Goal: Information Seeking & Learning: Learn about a topic

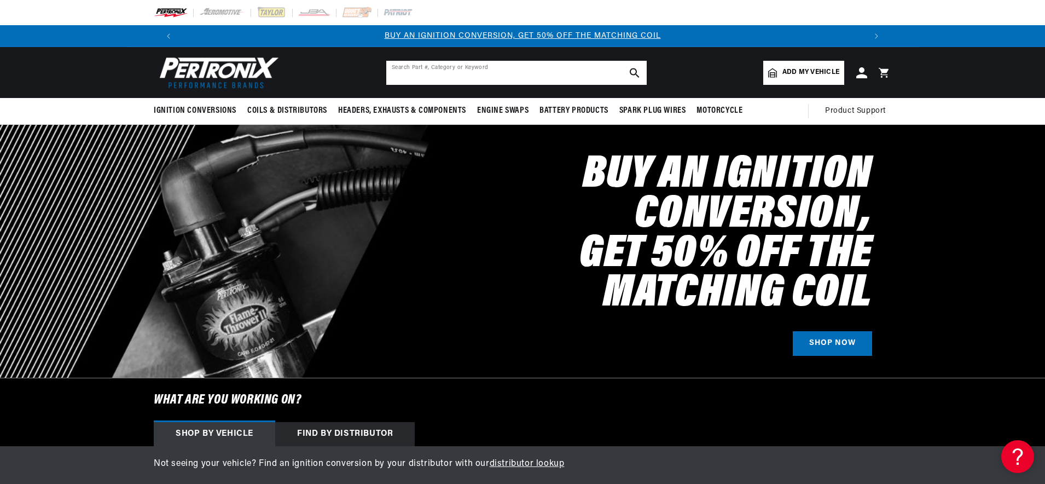
click at [484, 66] on input "text" at bounding box center [516, 73] width 260 height 24
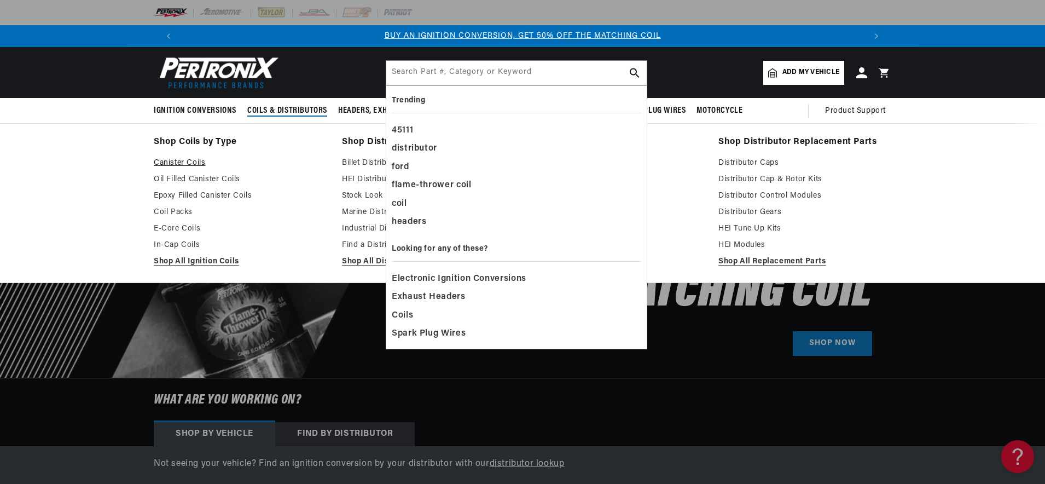
click at [184, 167] on link "Canister Coils" at bounding box center [240, 162] width 173 height 13
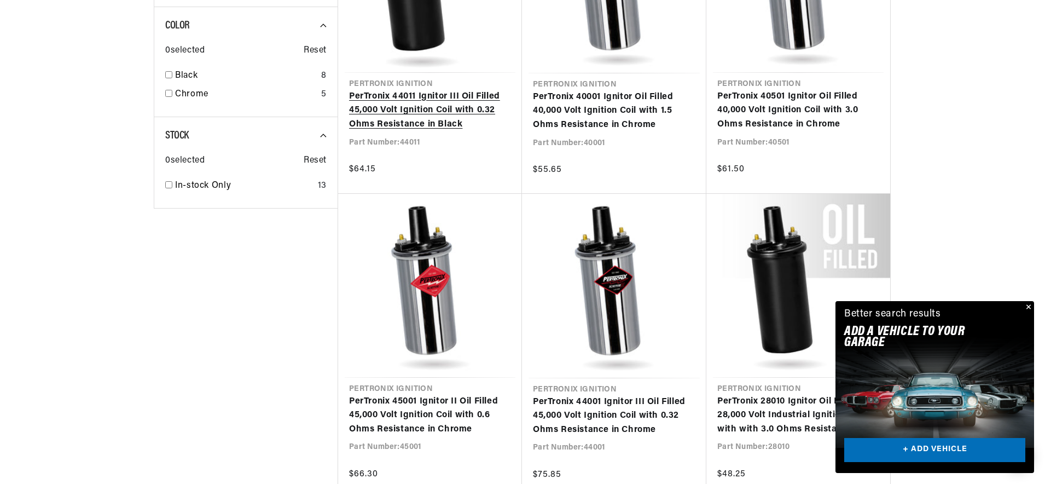
scroll to position [0, 648]
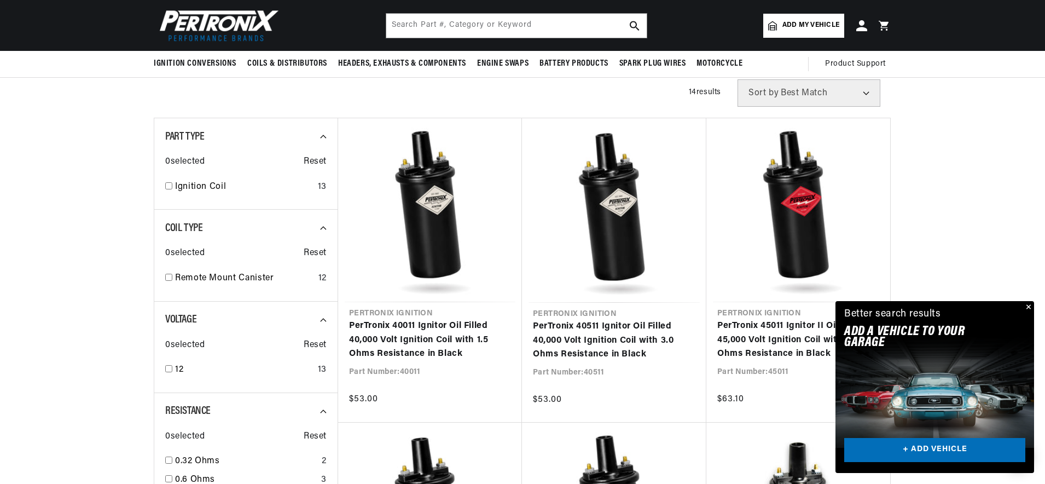
scroll to position [315, 0]
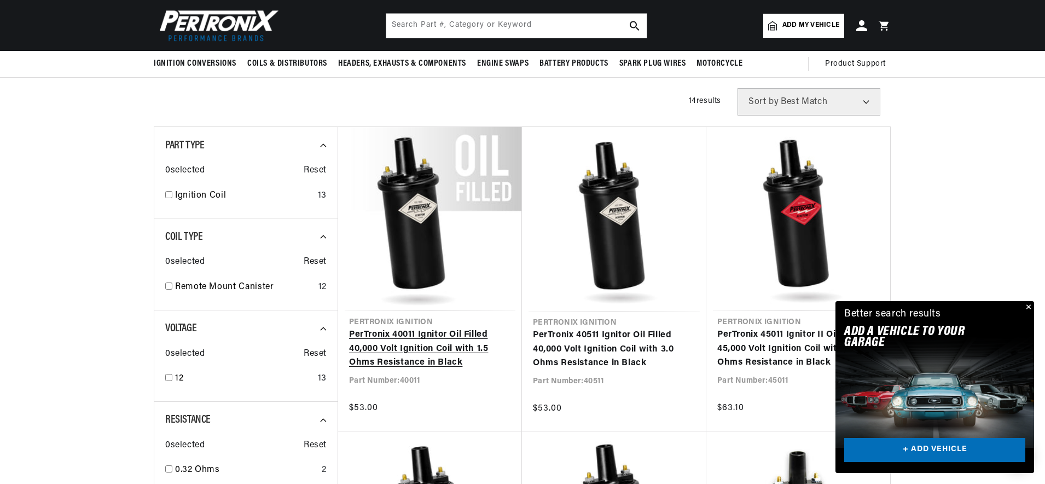
click at [451, 336] on link "PerTronix 40011 Ignitor Oil Filled 40,000 Volt Ignition Coil with 1.5 Ohms Resi…" at bounding box center [430, 349] width 162 height 42
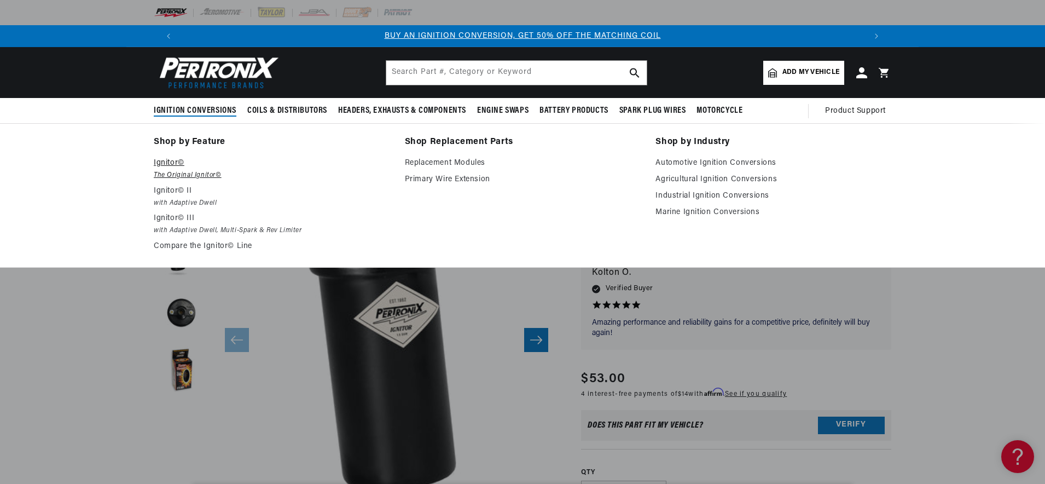
click at [173, 171] on em "The Original Ignitor©" at bounding box center [272, 175] width 236 height 11
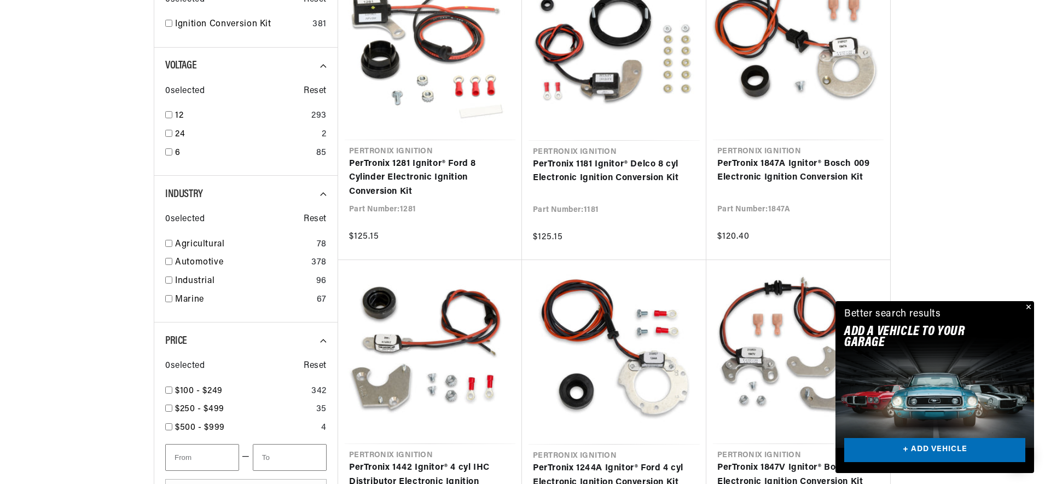
scroll to position [385, 0]
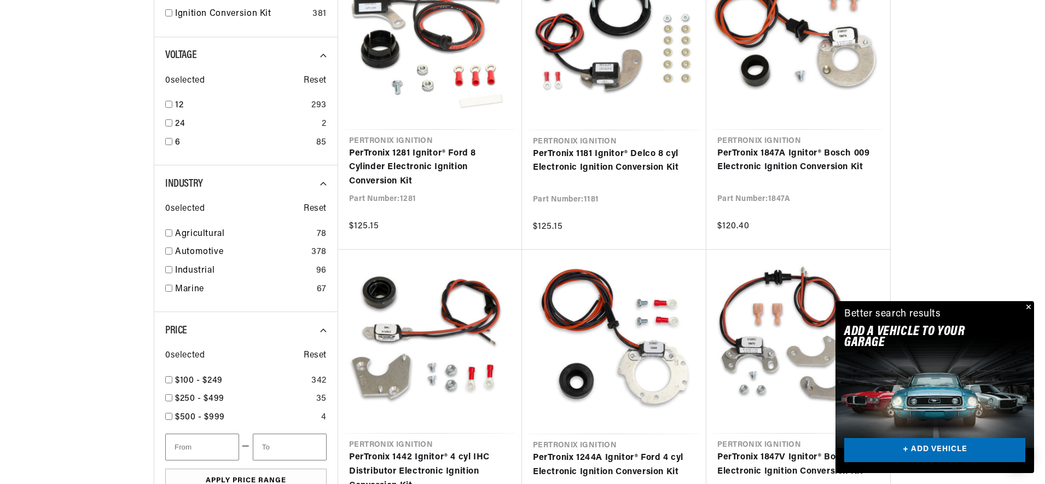
click at [1029, 307] on button "Close" at bounding box center [1027, 307] width 13 height 13
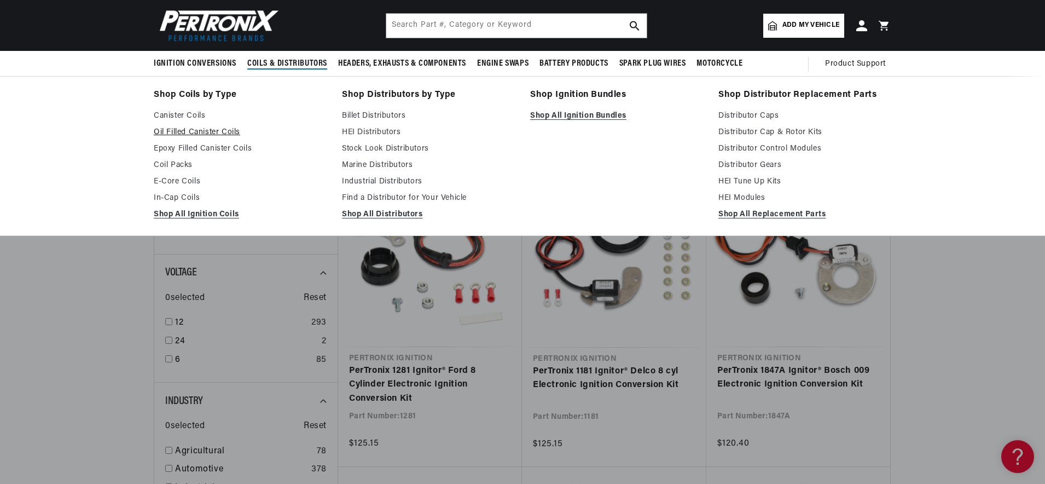
scroll to position [0, 1367]
click at [176, 117] on link "Canister Coils" at bounding box center [240, 115] width 173 height 13
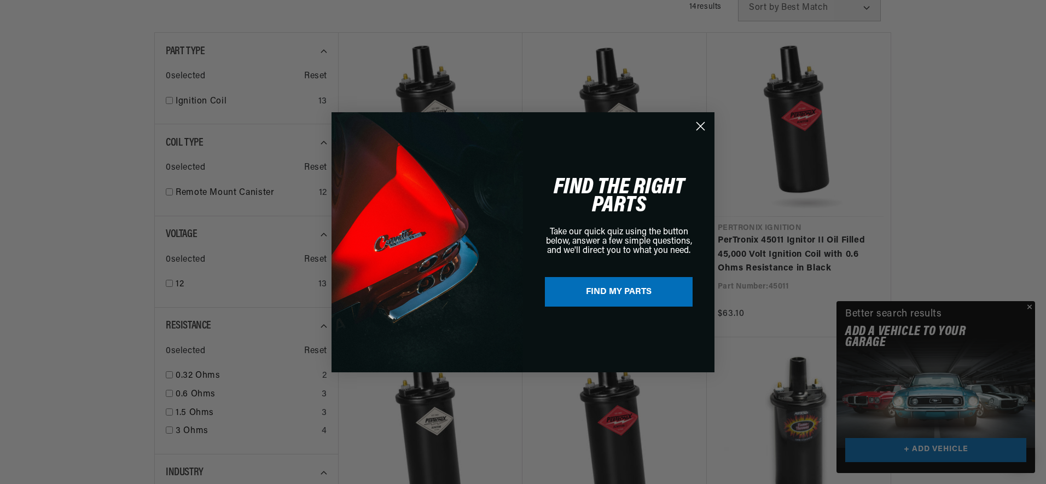
scroll to position [0, 683]
